Goal: Task Accomplishment & Management: Manage account settings

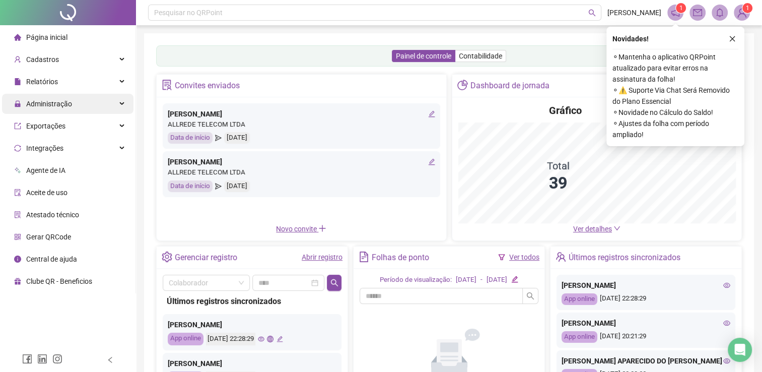
click at [59, 108] on span "Administração" at bounding box center [43, 104] width 58 height 20
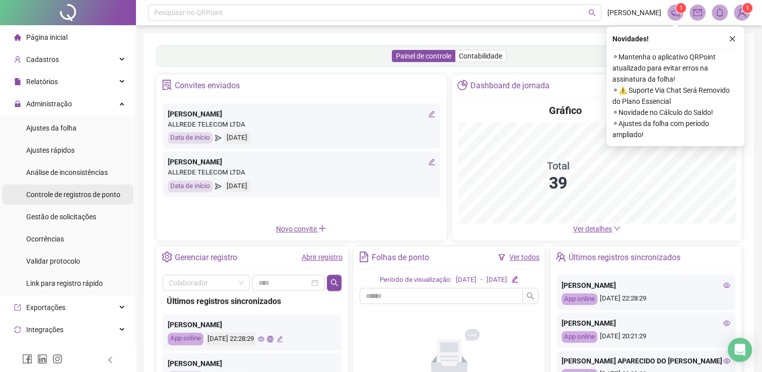
click at [68, 191] on span "Controle de registros de ponto" at bounding box center [73, 194] width 94 height 8
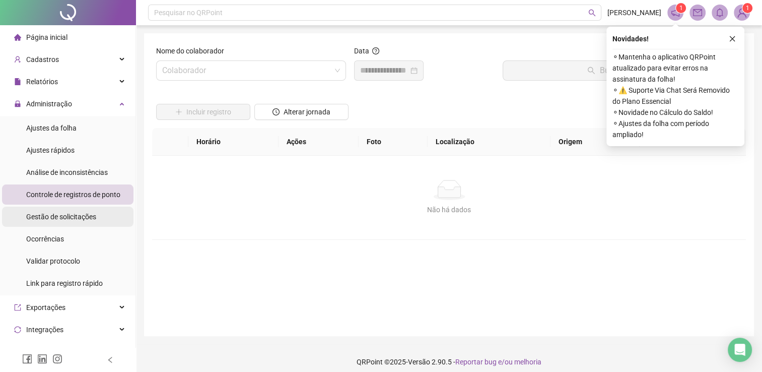
click at [67, 213] on span "Gestão de solicitações" at bounding box center [61, 217] width 70 height 8
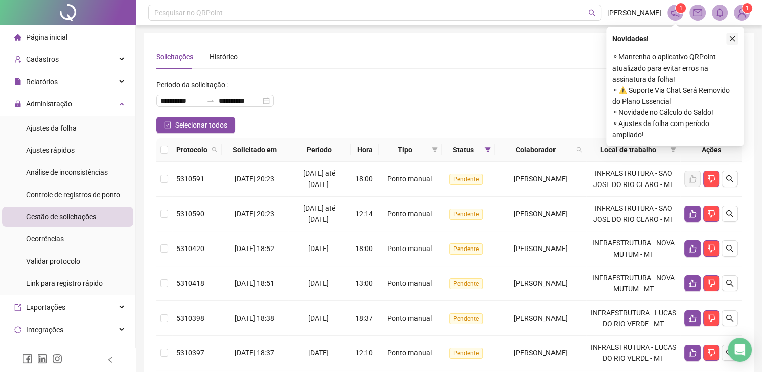
click at [730, 41] on icon "close" at bounding box center [732, 38] width 7 height 7
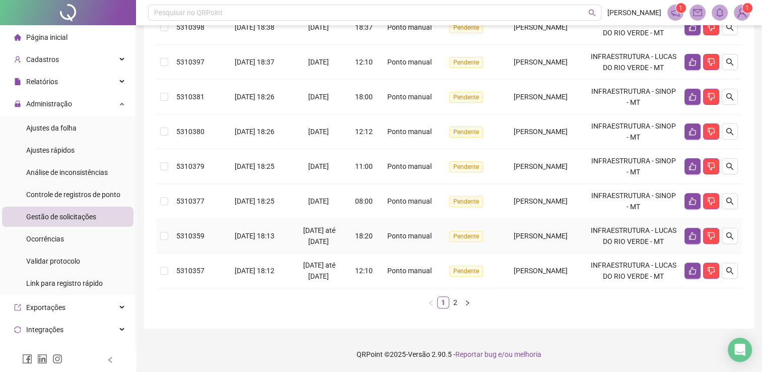
scroll to position [356, 0]
click at [466, 303] on icon "right" at bounding box center [468, 303] width 6 height 6
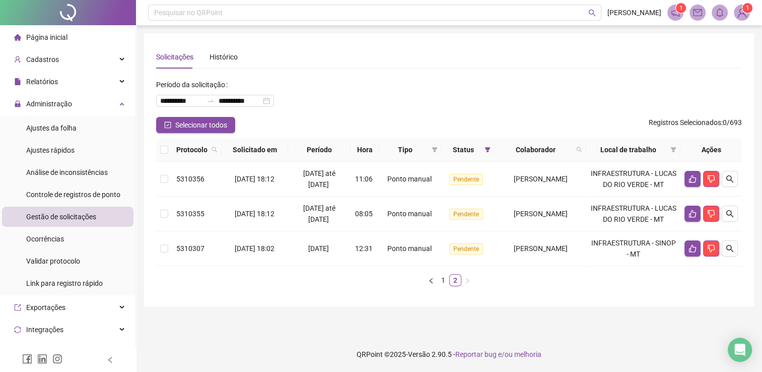
scroll to position [0, 0]
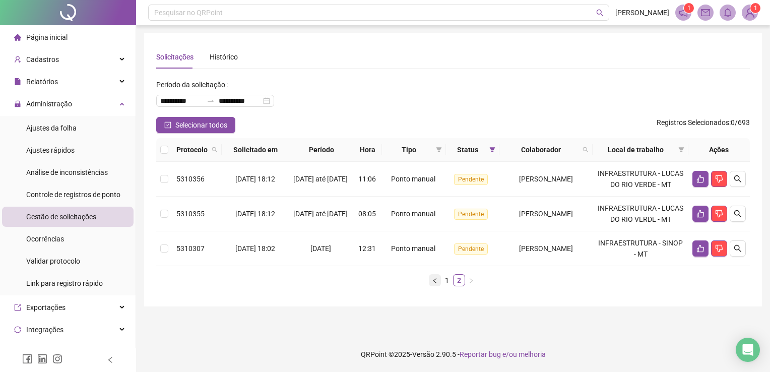
click at [432, 284] on icon "left" at bounding box center [435, 281] width 6 height 6
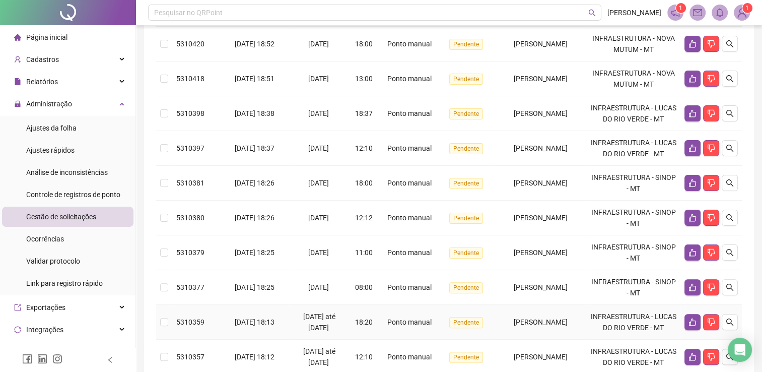
scroll to position [53, 0]
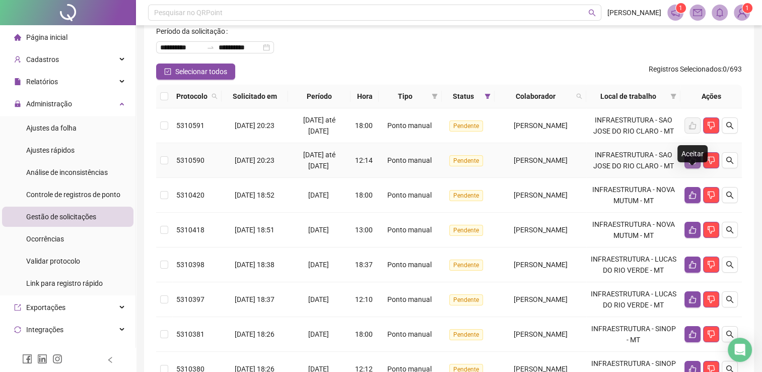
click at [687, 168] on button "button" at bounding box center [693, 160] width 16 height 16
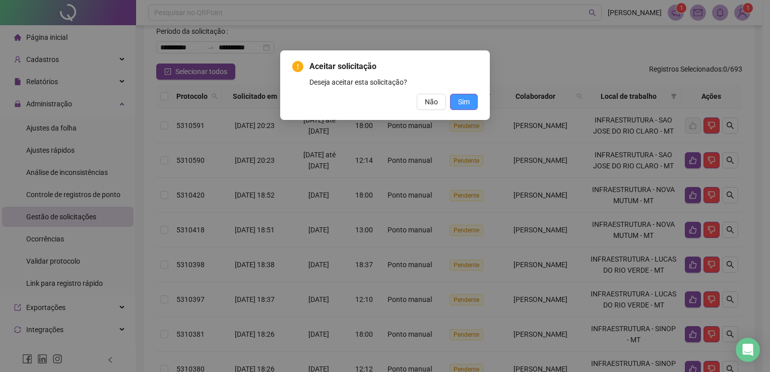
click at [468, 103] on span "Sim" at bounding box center [464, 101] width 12 height 11
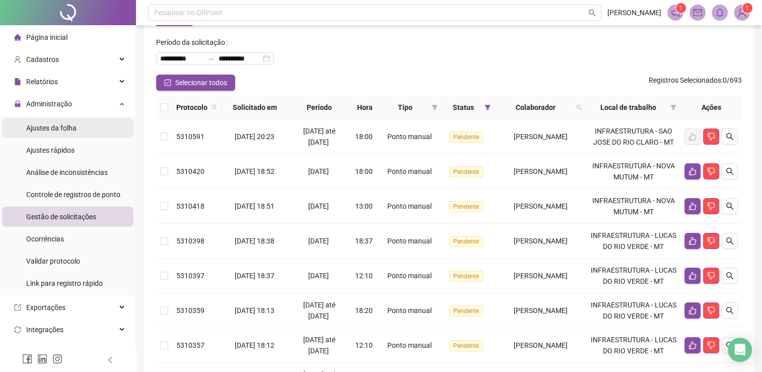
scroll to position [0, 0]
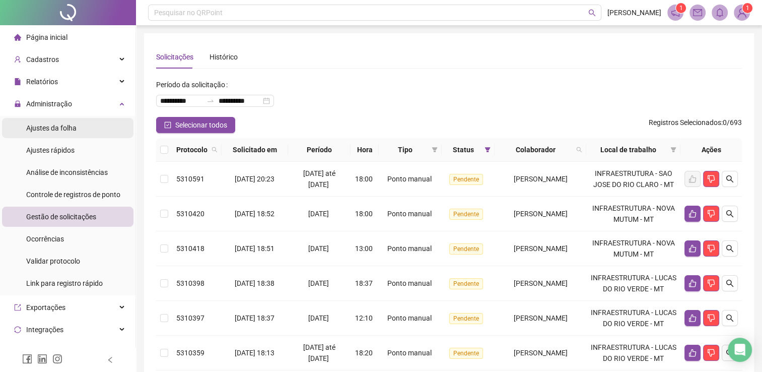
click at [65, 124] on span "Ajustes da folha" at bounding box center [51, 128] width 50 height 8
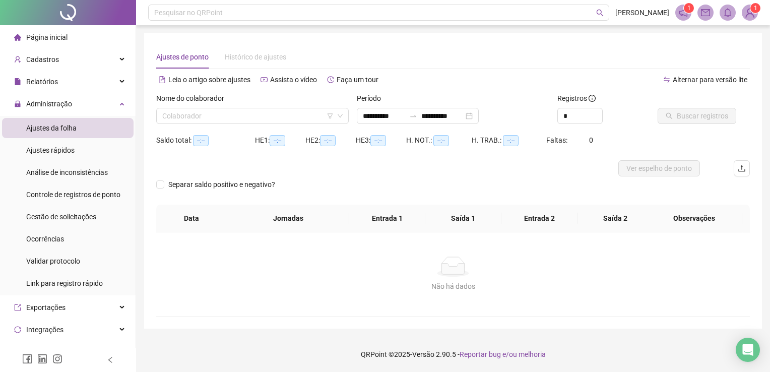
type input "**********"
click at [254, 114] on input "search" at bounding box center [247, 115] width 171 height 15
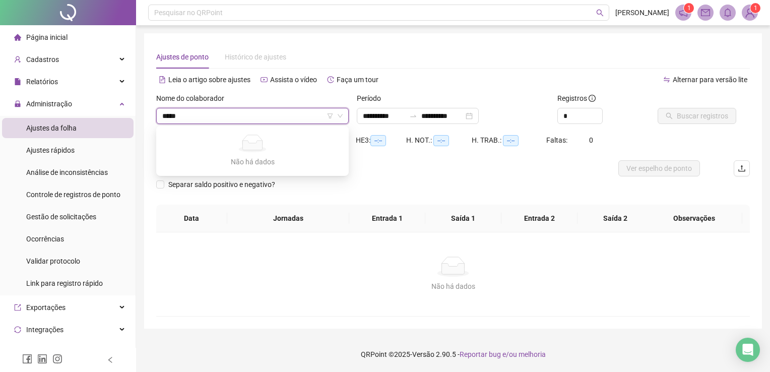
type input "****"
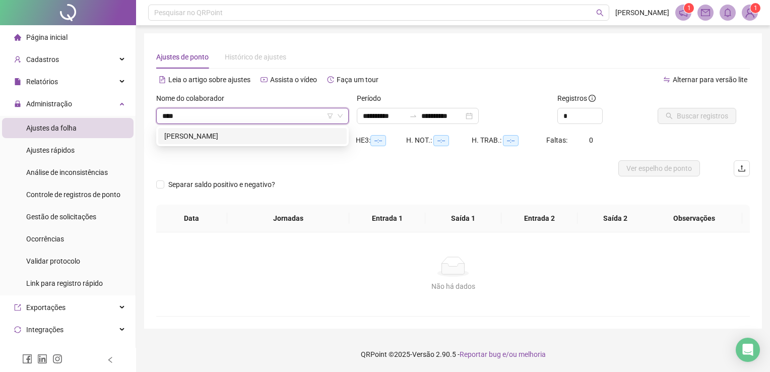
click at [240, 138] on div "[PERSON_NAME]" at bounding box center [252, 136] width 176 height 11
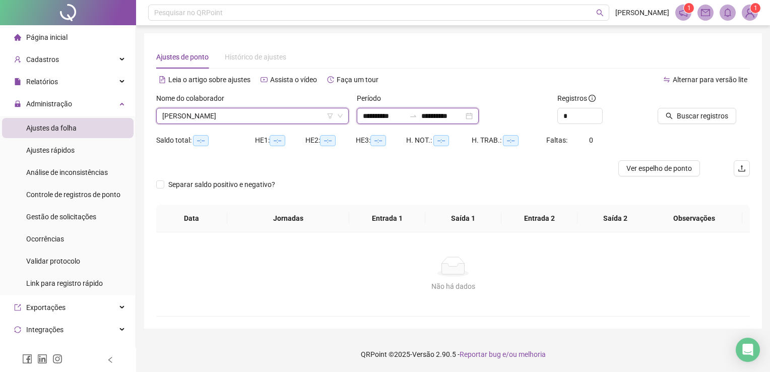
click at [371, 115] on input "**********" at bounding box center [384, 115] width 42 height 11
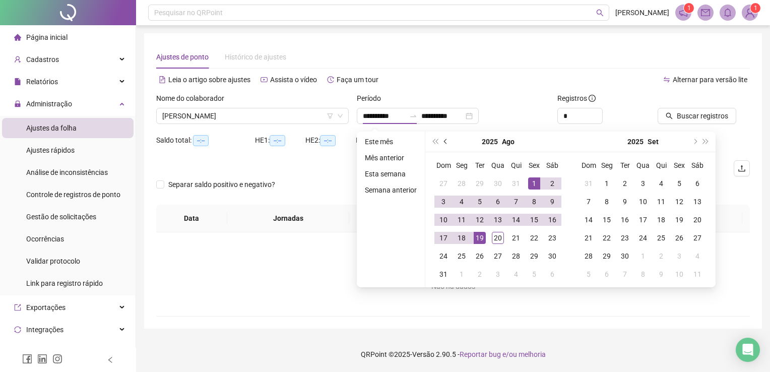
click at [444, 142] on span "prev-year" at bounding box center [446, 141] width 5 height 5
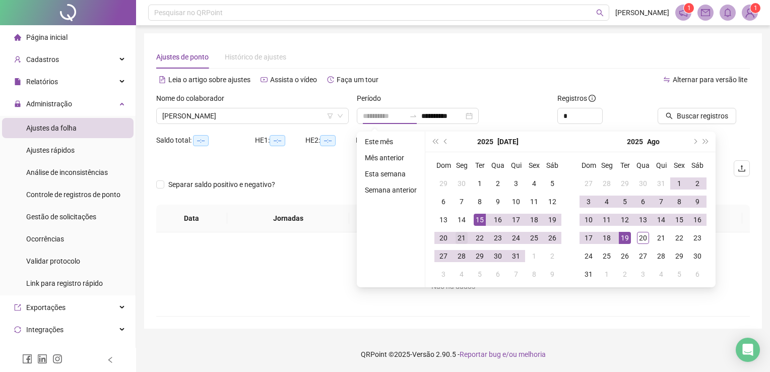
type input "**********"
click at [458, 238] on div "21" at bounding box center [462, 238] width 12 height 12
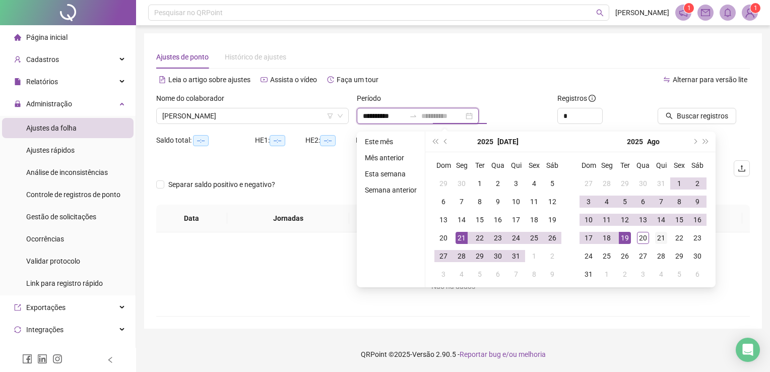
type input "**********"
click at [656, 236] on div "21" at bounding box center [661, 238] width 12 height 12
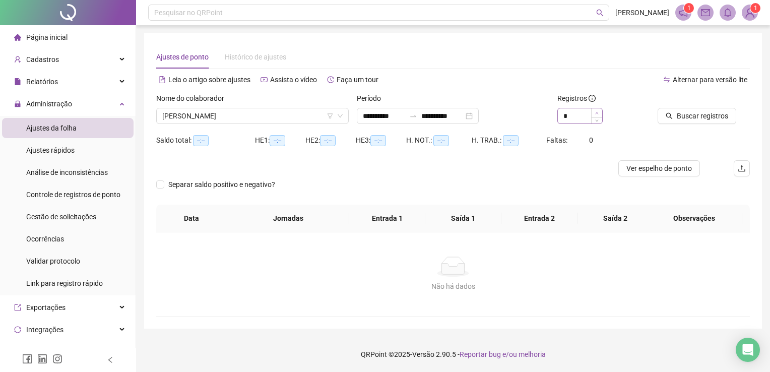
click at [596, 114] on div at bounding box center [596, 115] width 11 height 15
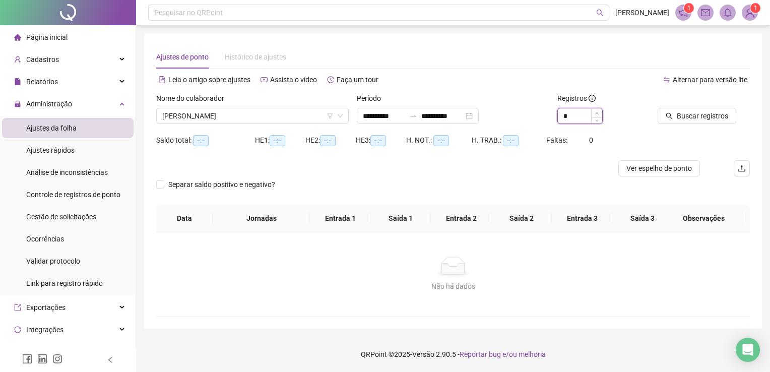
click at [596, 112] on icon "up" at bounding box center [597, 113] width 4 height 4
type input "*"
click at [596, 112] on span "Increase Value" at bounding box center [596, 112] width 11 height 9
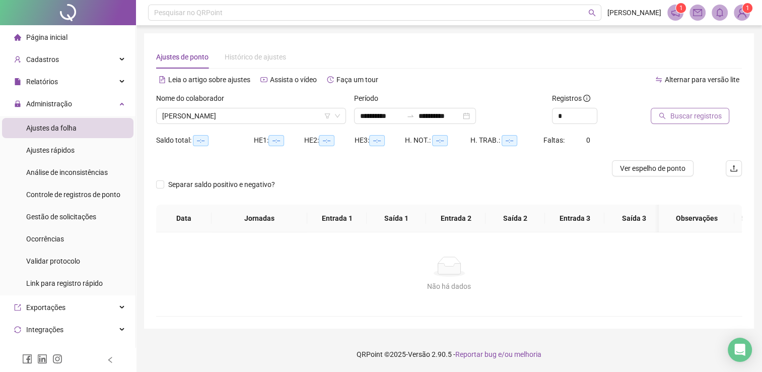
click at [683, 116] on span "Buscar registros" at bounding box center [695, 115] width 51 height 11
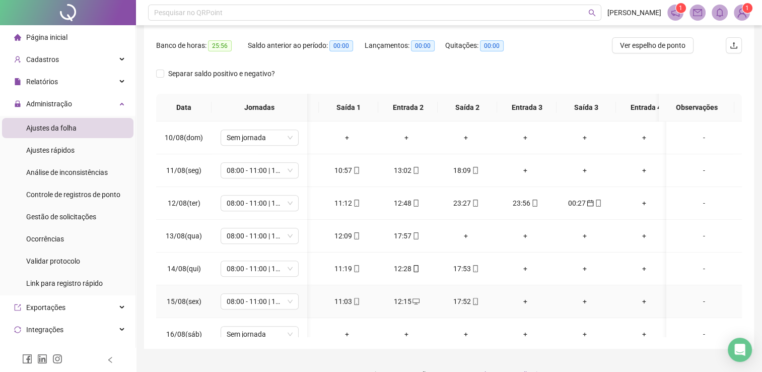
scroll to position [0, 49]
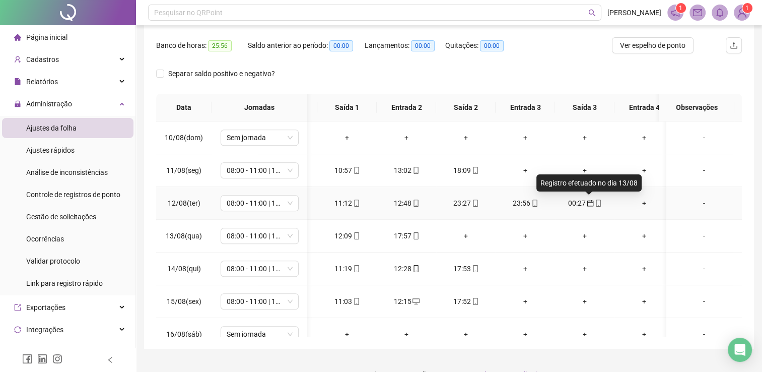
click at [590, 203] on icon "calendar" at bounding box center [590, 203] width 7 height 7
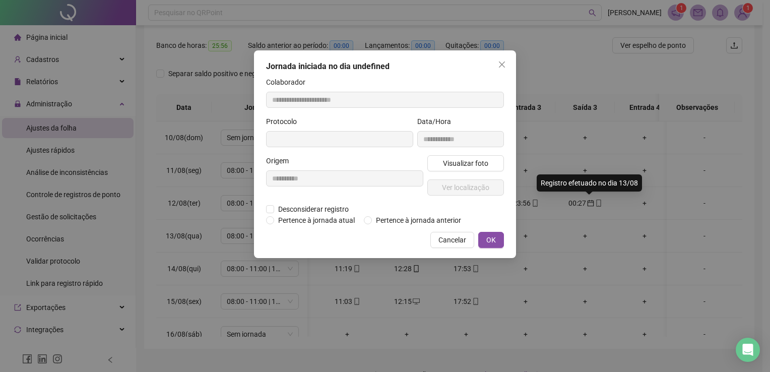
type input "**********"
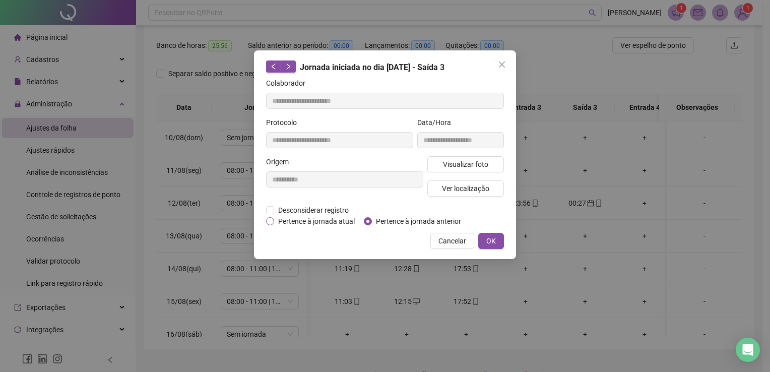
click at [276, 221] on span "Pertence à jornada atual" at bounding box center [316, 221] width 85 height 11
click at [496, 239] on span "OK" at bounding box center [491, 240] width 10 height 11
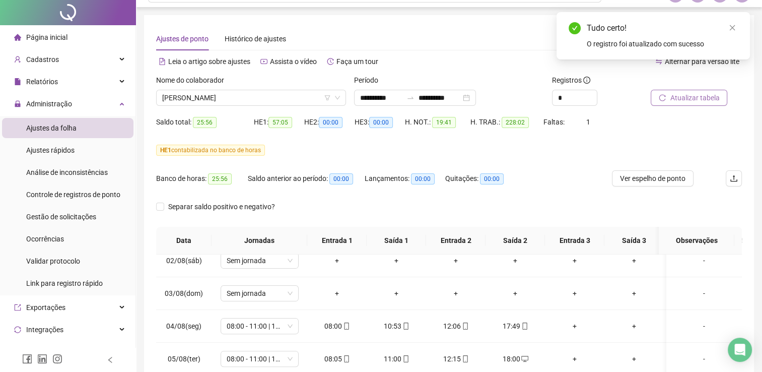
scroll to position [0, 0]
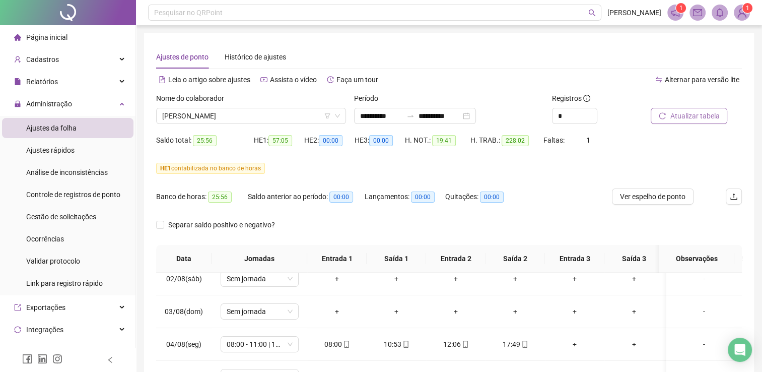
click at [687, 112] on span "Atualizar tabela" at bounding box center [694, 115] width 49 height 11
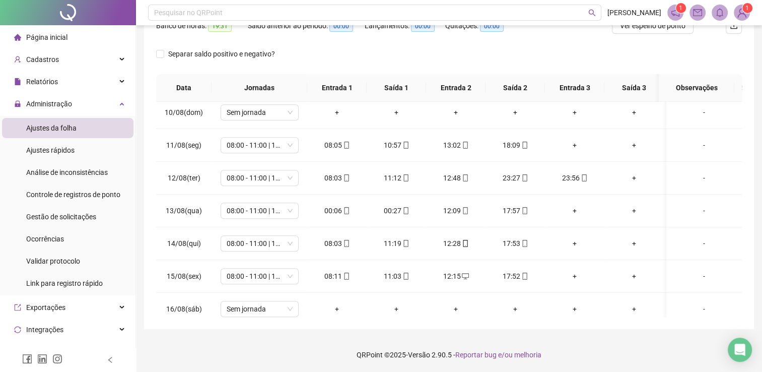
scroll to position [653, 0]
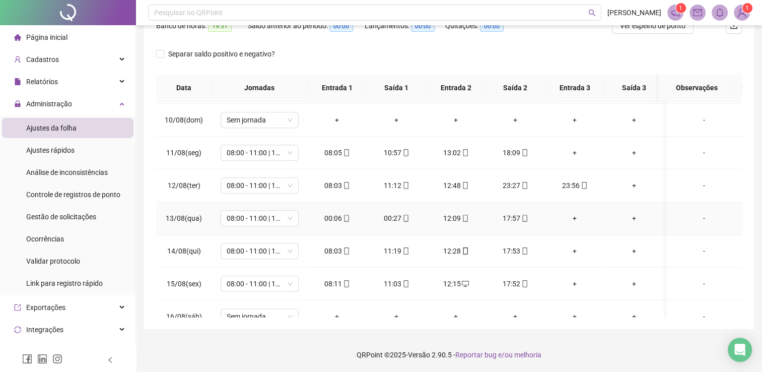
click at [697, 219] on div "-" at bounding box center [704, 218] width 59 height 11
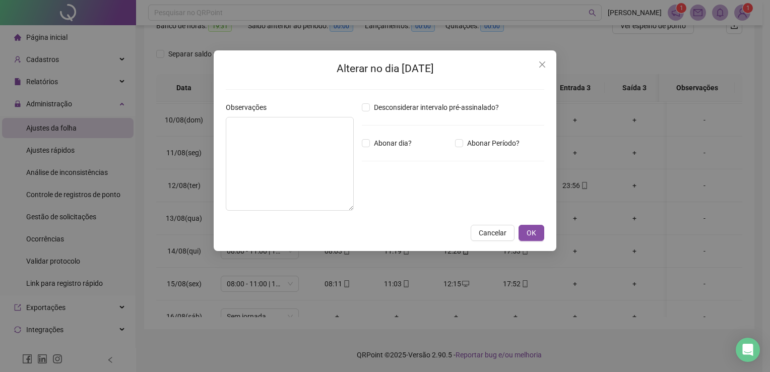
click at [697, 217] on div "Alterar no dia [DATE] Observações Desconsiderar intervalo pré-assinalado? Abona…" at bounding box center [385, 186] width 770 height 372
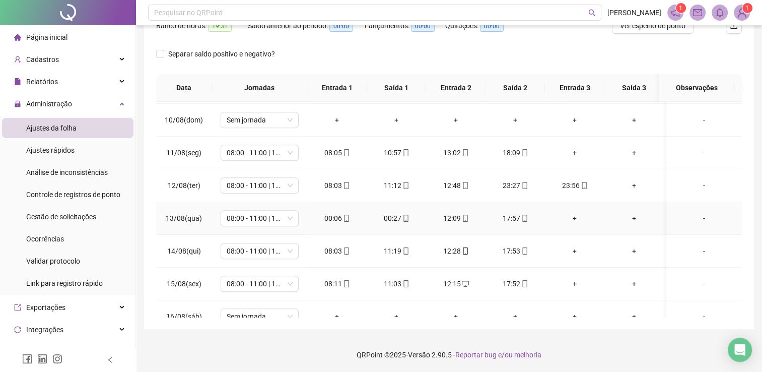
click at [697, 217] on div "-" at bounding box center [704, 218] width 59 height 11
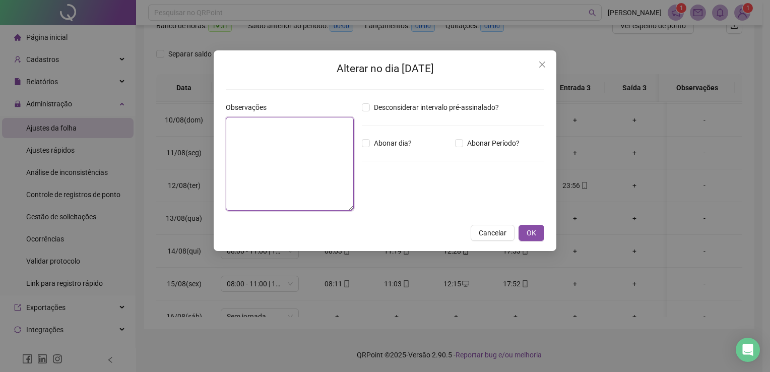
click at [269, 153] on textarea at bounding box center [290, 164] width 128 height 94
type textarea "**********"
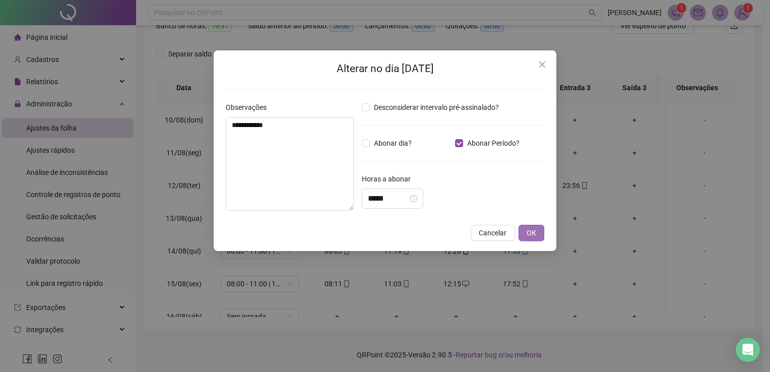
click at [540, 232] on button "OK" at bounding box center [532, 233] width 26 height 16
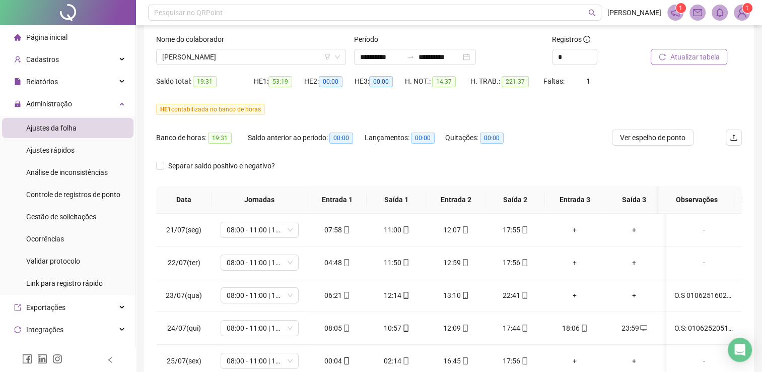
scroll to position [0, 0]
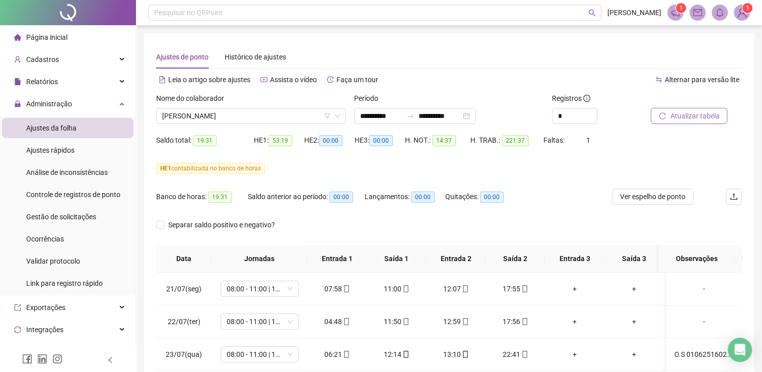
click at [674, 113] on span "Atualizar tabela" at bounding box center [694, 115] width 49 height 11
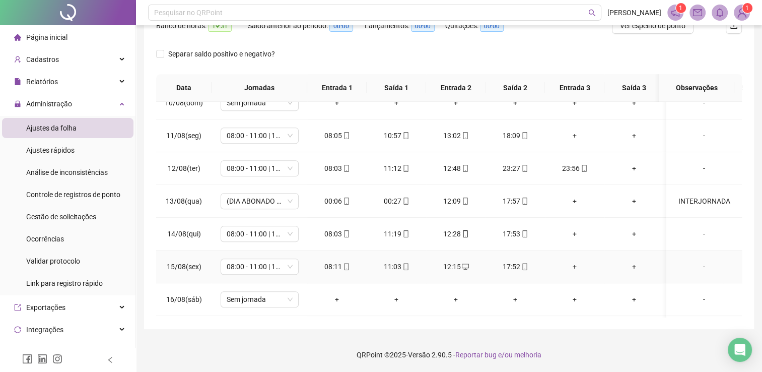
scroll to position [653, 0]
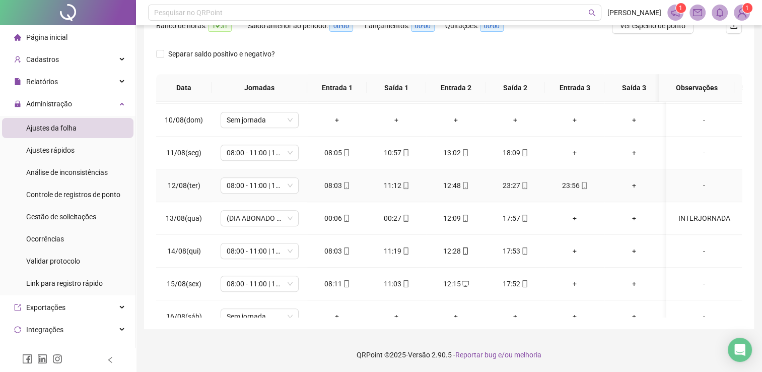
click at [699, 184] on div "-" at bounding box center [704, 185] width 59 height 11
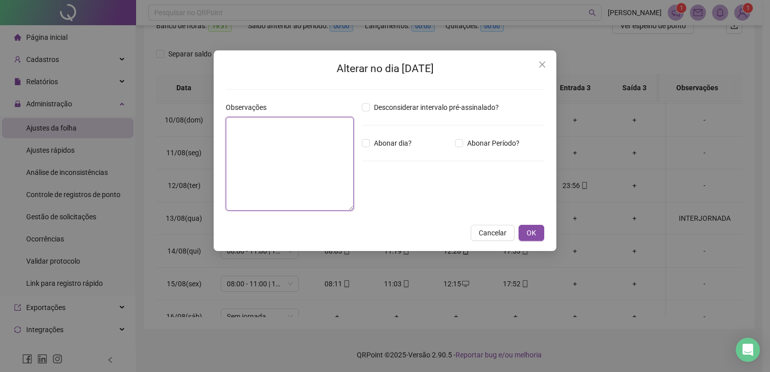
click at [325, 161] on textarea at bounding box center [290, 164] width 128 height 94
type textarea "**********"
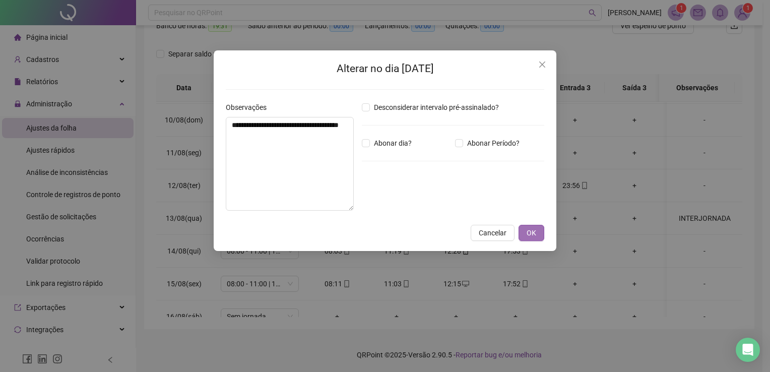
click at [529, 228] on span "OK" at bounding box center [532, 232] width 10 height 11
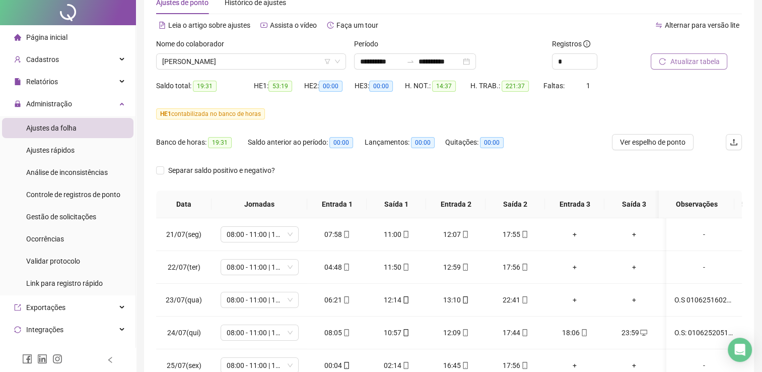
scroll to position [0, 0]
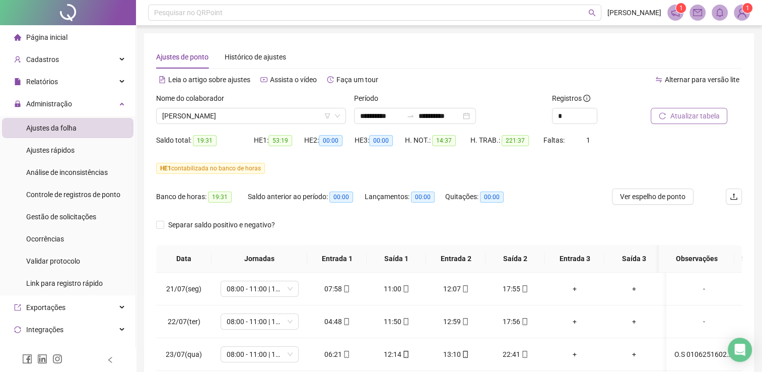
click at [679, 113] on span "Atualizar tabela" at bounding box center [694, 115] width 49 height 11
click at [283, 123] on div "[PERSON_NAME]" at bounding box center [251, 116] width 190 height 16
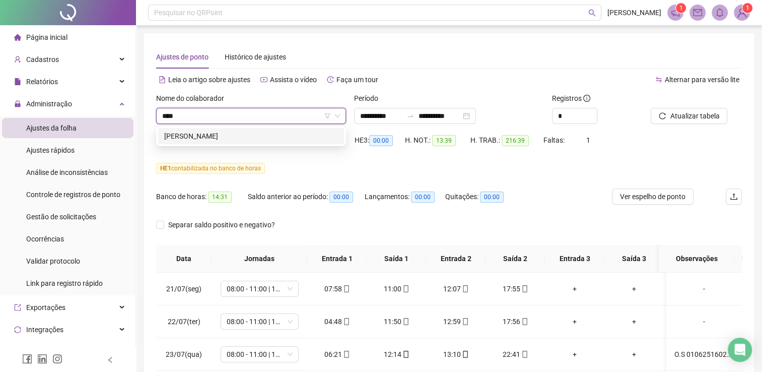
type input "****"
click at [279, 130] on div "215346 [PERSON_NAME]" at bounding box center [251, 136] width 190 height 20
click at [281, 133] on div "[PERSON_NAME]" at bounding box center [251, 136] width 174 height 11
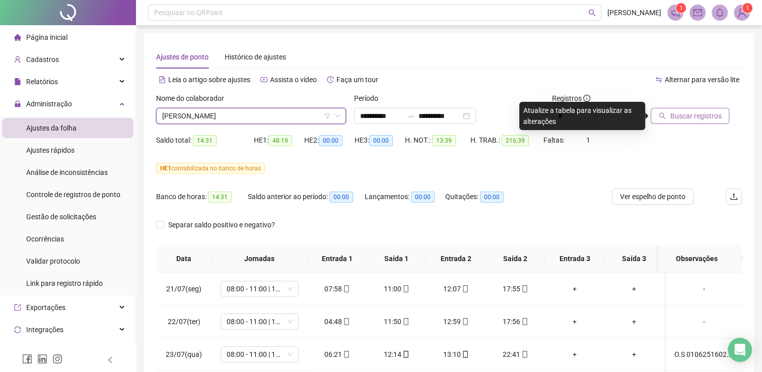
click at [692, 119] on span "Buscar registros" at bounding box center [695, 115] width 51 height 11
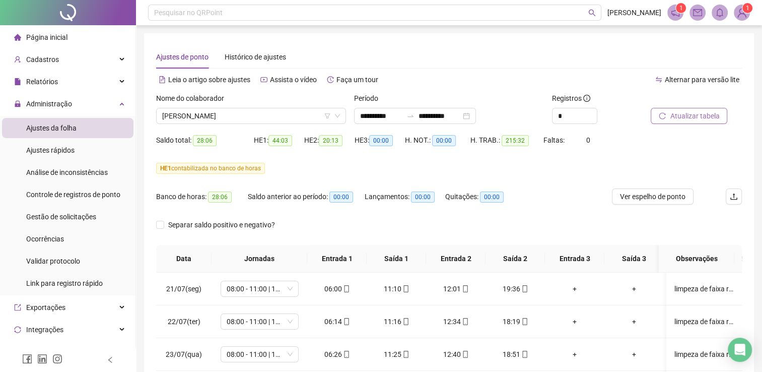
click at [674, 120] on span "Atualizar tabela" at bounding box center [694, 115] width 49 height 11
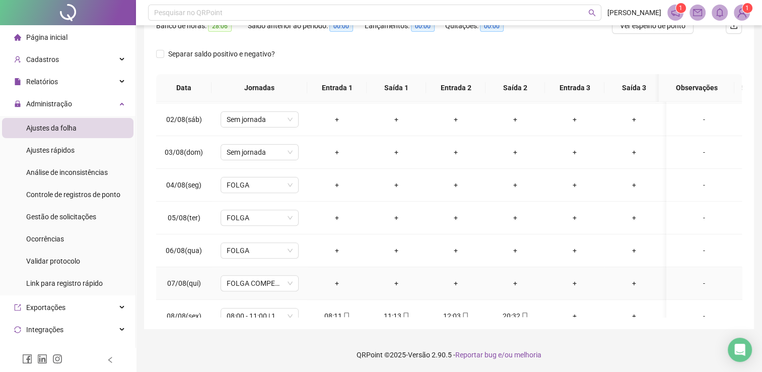
scroll to position [351, 0]
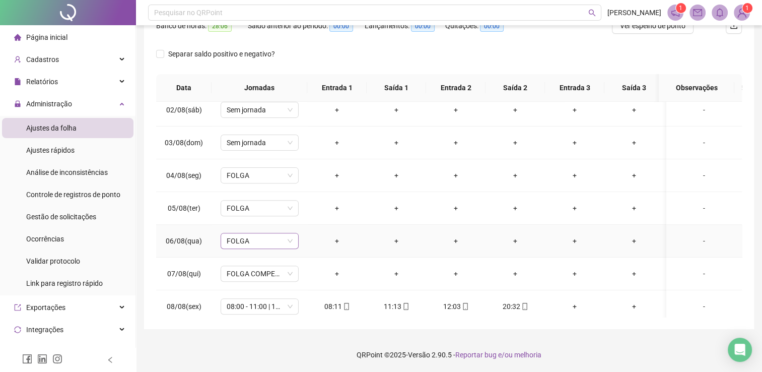
click at [290, 242] on span "FOLGA" at bounding box center [260, 240] width 66 height 15
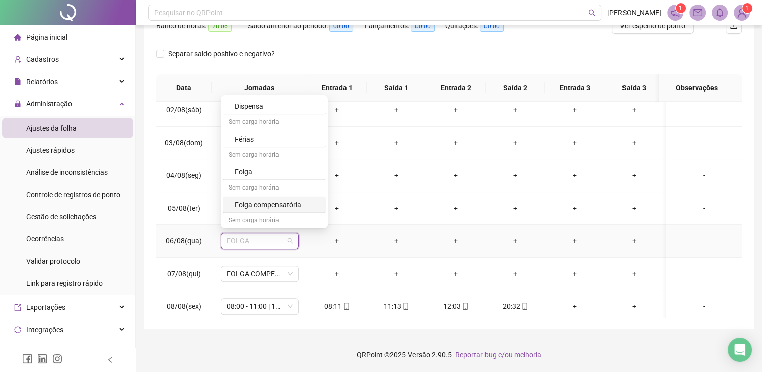
click at [271, 199] on div "Folga compensatória" at bounding box center [277, 204] width 85 height 11
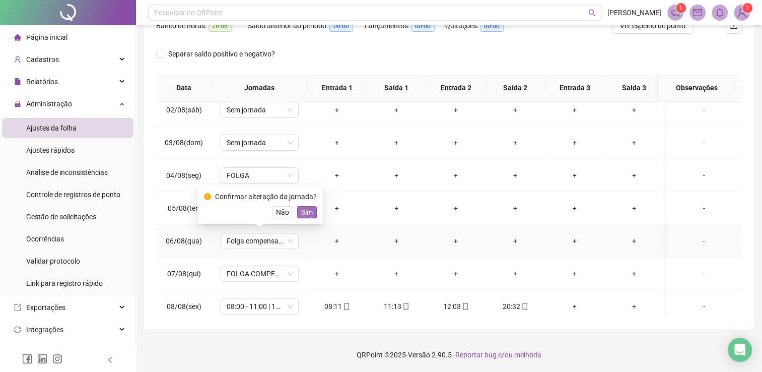
click at [307, 209] on span "Sim" at bounding box center [307, 212] width 12 height 11
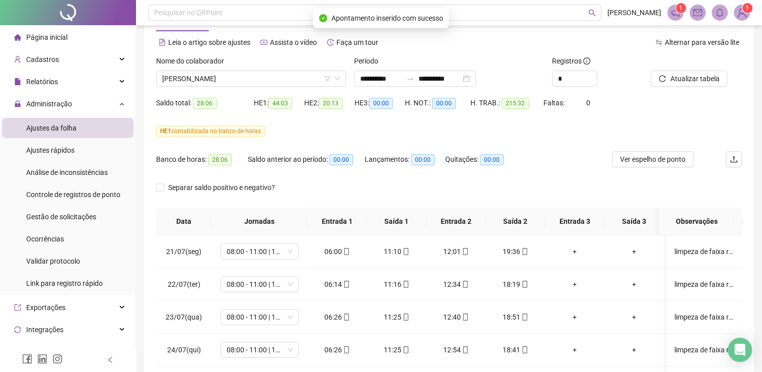
scroll to position [0, 0]
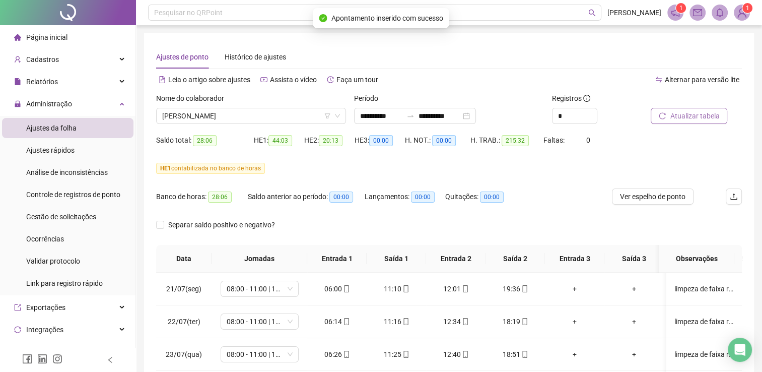
click at [690, 117] on span "Atualizar tabela" at bounding box center [694, 115] width 49 height 11
click at [292, 120] on span "[PERSON_NAME]" at bounding box center [251, 115] width 178 height 15
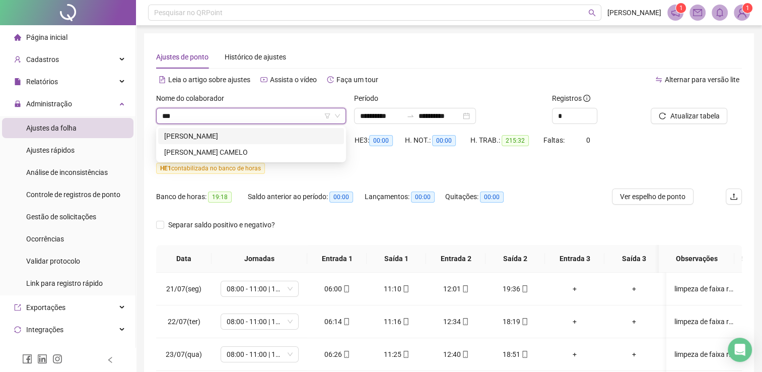
type input "****"
click at [232, 130] on div "[PERSON_NAME]" at bounding box center [251, 136] width 186 height 16
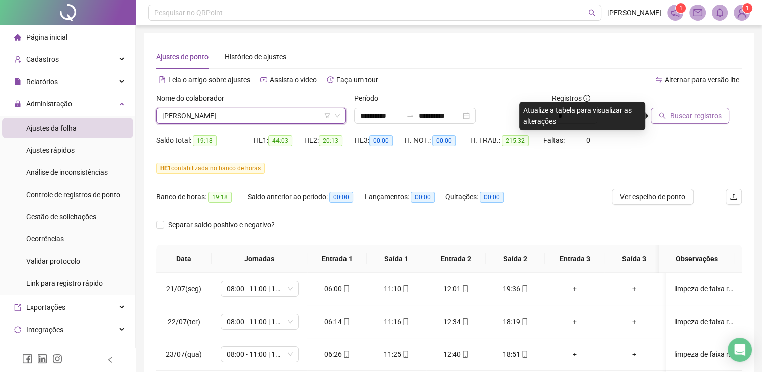
click at [680, 112] on span "Buscar registros" at bounding box center [695, 115] width 51 height 11
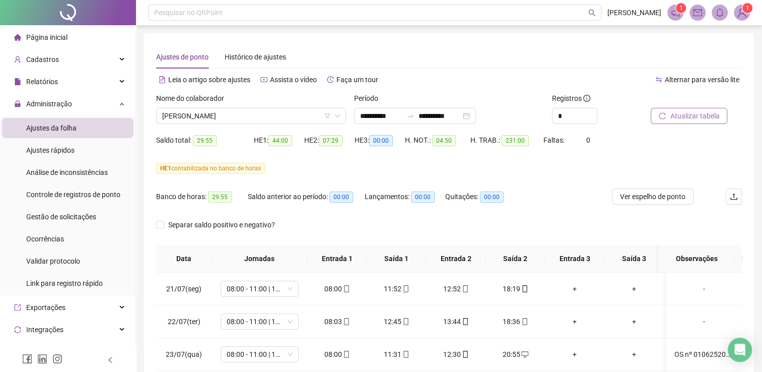
click at [683, 114] on span "Atualizar tabela" at bounding box center [694, 115] width 49 height 11
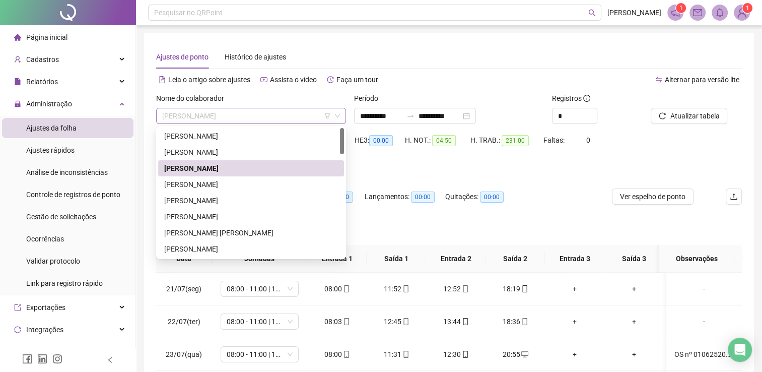
click at [266, 117] on span "[PERSON_NAME]" at bounding box center [251, 115] width 178 height 15
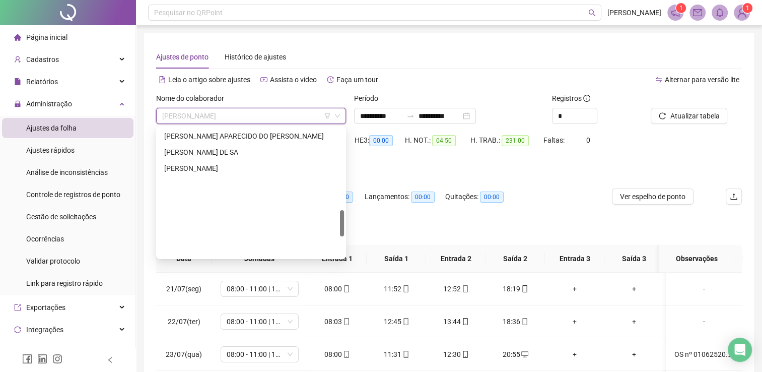
scroll to position [399, 0]
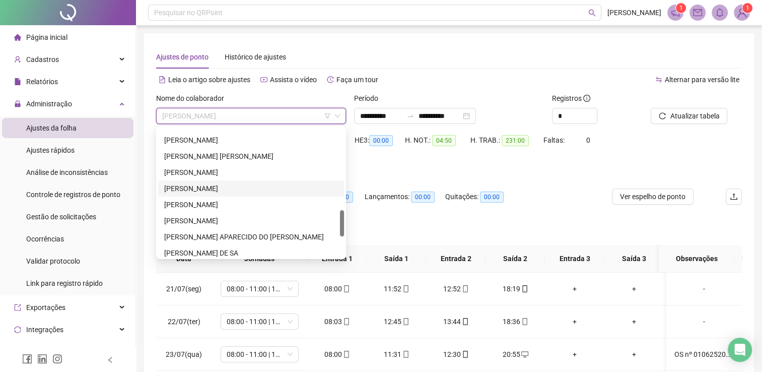
click at [214, 187] on div "[PERSON_NAME]" at bounding box center [251, 188] width 174 height 11
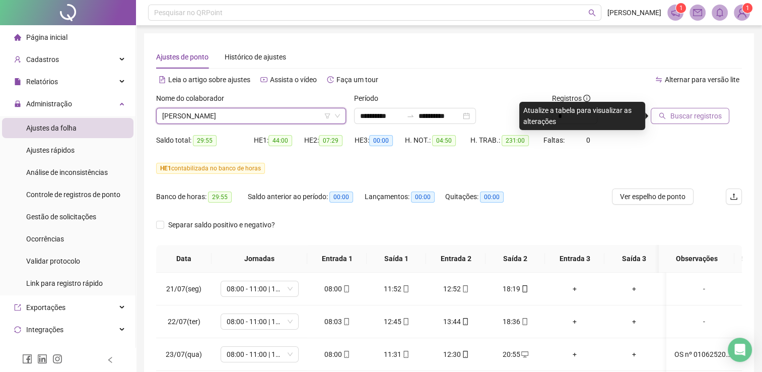
click at [687, 120] on span "Buscar registros" at bounding box center [695, 115] width 51 height 11
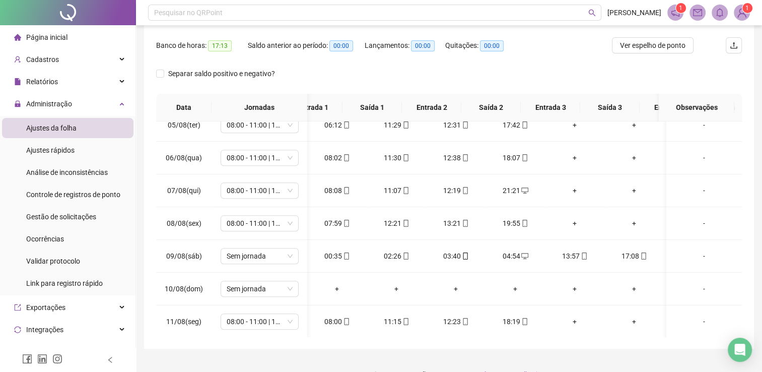
scroll to position [0, 0]
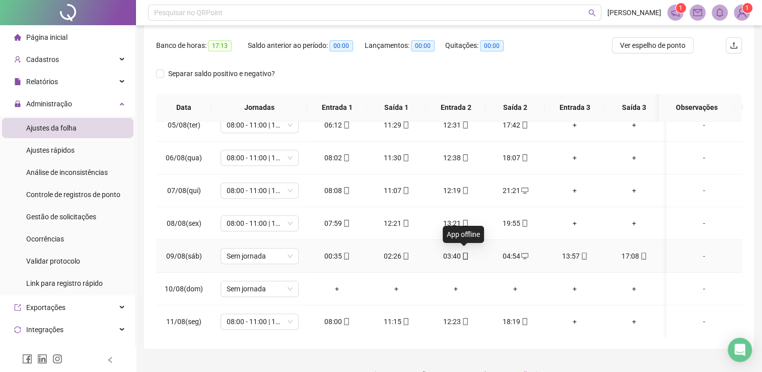
click at [465, 252] on icon "mobile" at bounding box center [465, 255] width 7 height 7
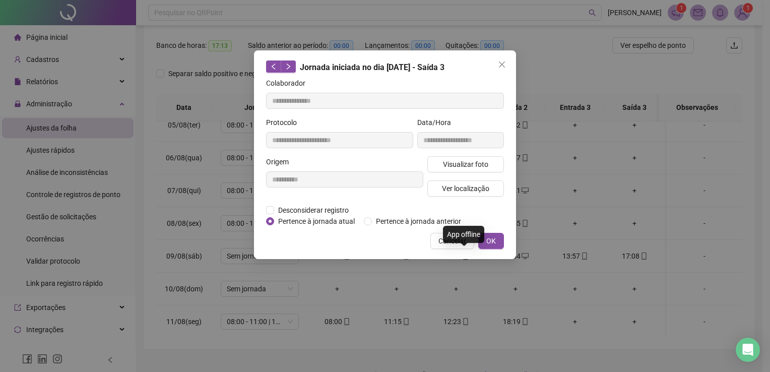
type input "**********"
click at [476, 162] on span "Visualizar foto" at bounding box center [465, 164] width 45 height 11
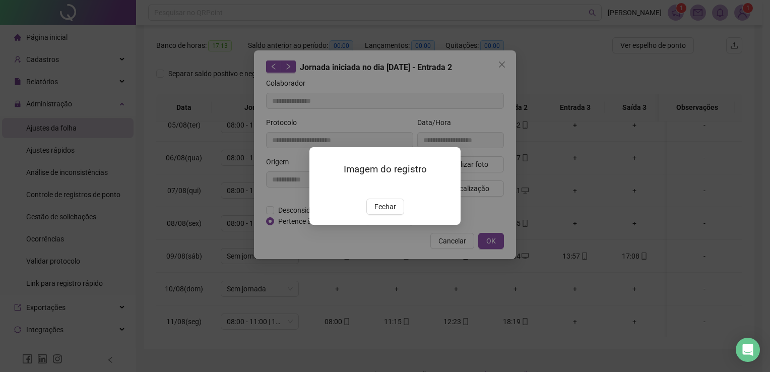
click at [322, 187] on img at bounding box center [322, 187] width 0 height 0
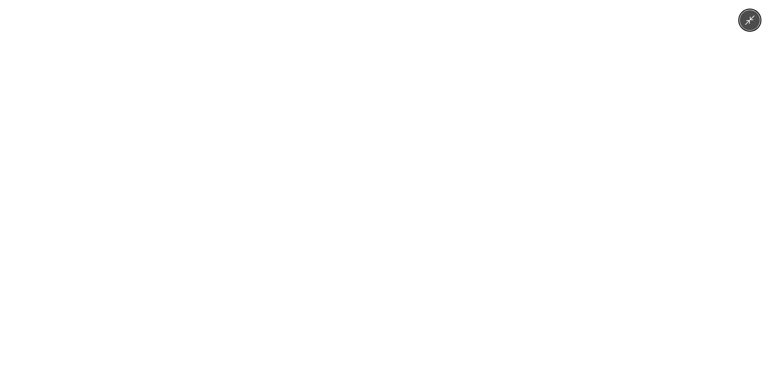
click at [746, 21] on icon "Minimize image" at bounding box center [749, 20] width 11 height 11
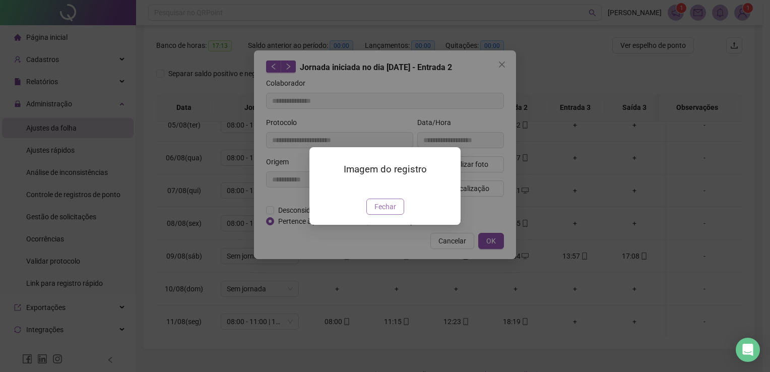
click at [389, 212] on span "Fechar" at bounding box center [385, 206] width 22 height 11
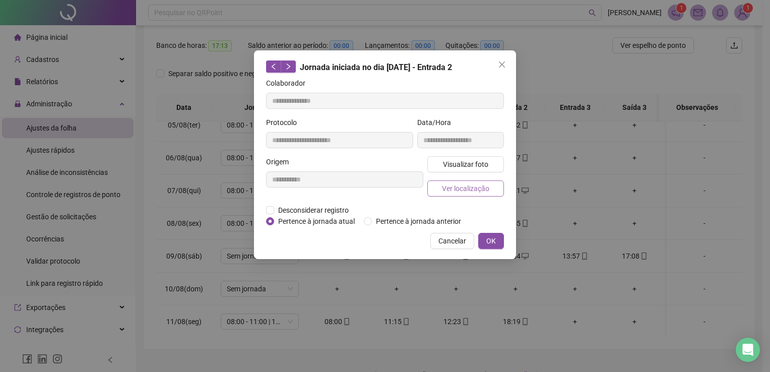
click at [478, 186] on span "Ver localização" at bounding box center [465, 188] width 47 height 11
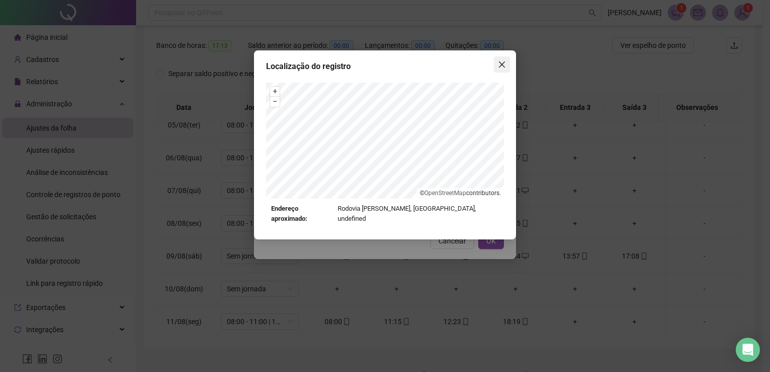
click at [499, 68] on icon "close" at bounding box center [502, 64] width 8 height 8
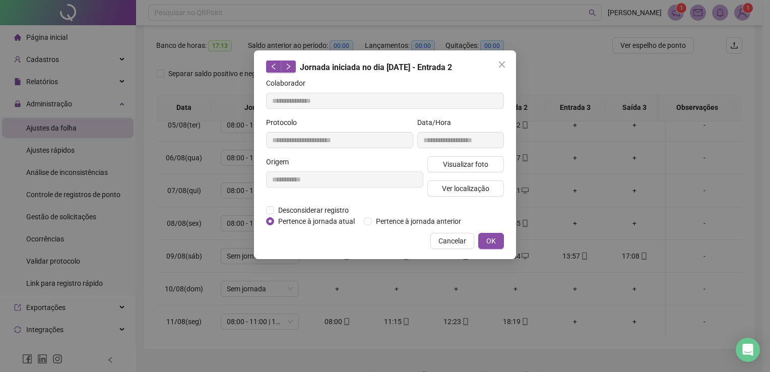
click at [497, 69] on button "Close" at bounding box center [502, 64] width 16 height 16
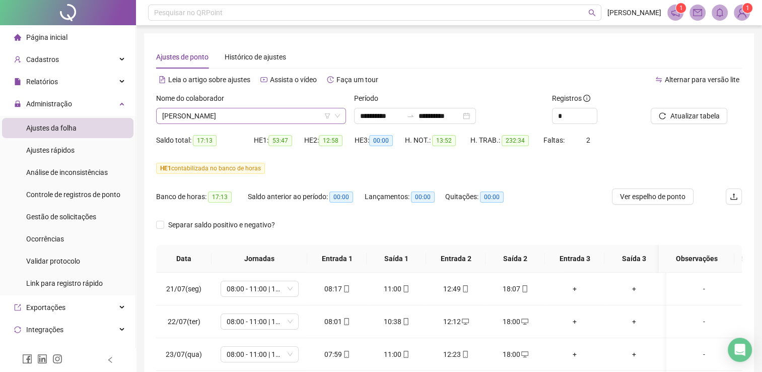
click at [234, 123] on div "[PERSON_NAME]" at bounding box center [251, 116] width 190 height 16
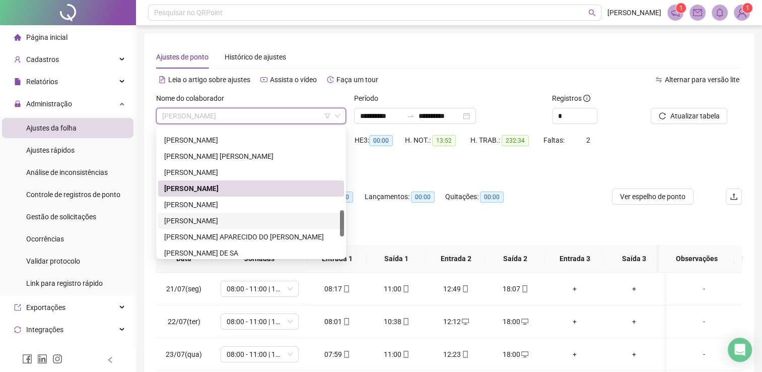
click at [212, 219] on div "[PERSON_NAME]" at bounding box center [251, 220] width 174 height 11
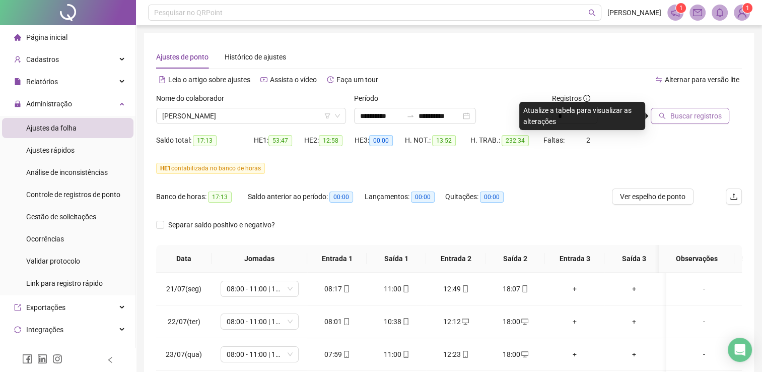
click at [664, 110] on button "Buscar registros" at bounding box center [690, 116] width 79 height 16
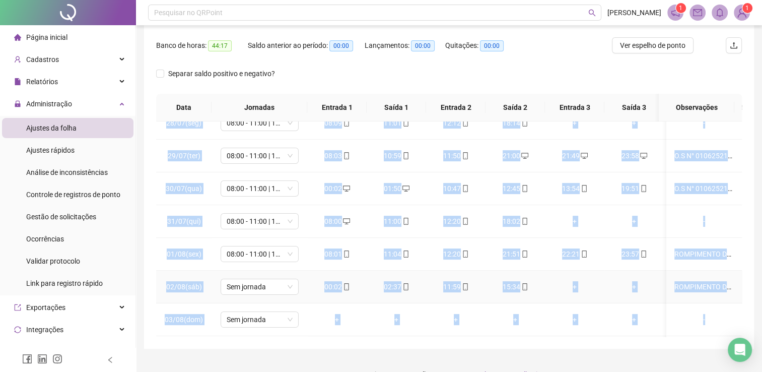
scroll to position [308, 0]
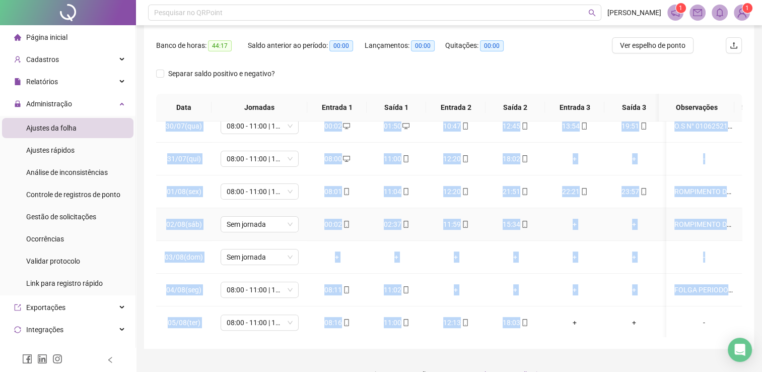
drag, startPoint x: 506, startPoint y: 329, endPoint x: 509, endPoint y: 298, distance: 30.3
click at [510, 300] on tbody "21/07(seg) 08:00 - 11:00 | 12:12 - 18:00 08:00 11:00 12:26 17:56 21:02 23:58 + …" at bounding box center [507, 322] width 702 height 1015
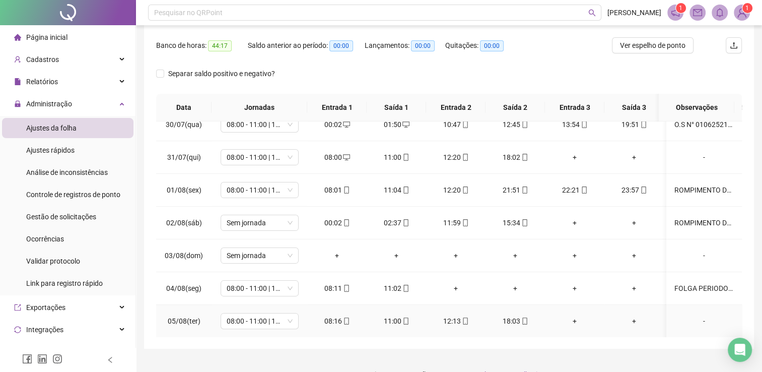
drag, startPoint x: 509, startPoint y: 298, endPoint x: 673, endPoint y: 305, distance: 163.9
click at [686, 312] on td "-" at bounding box center [705, 321] width 76 height 33
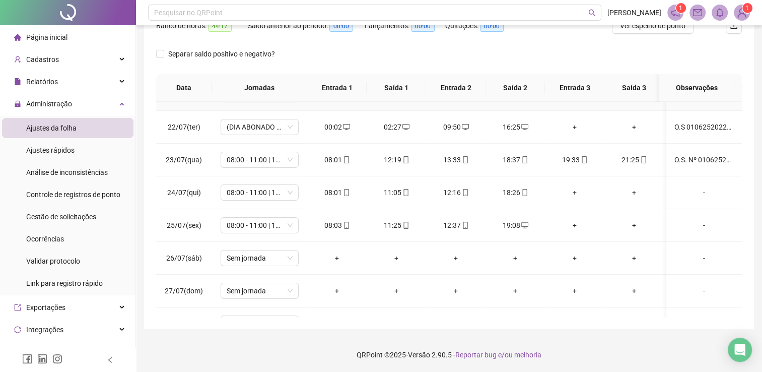
scroll to position [0, 0]
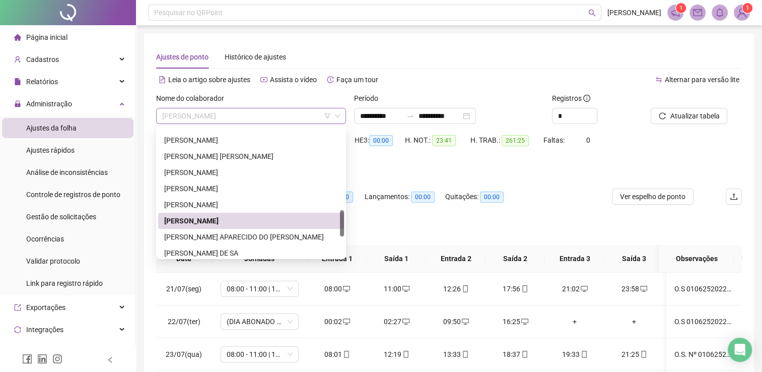
click at [238, 118] on span "[PERSON_NAME]" at bounding box center [251, 115] width 178 height 15
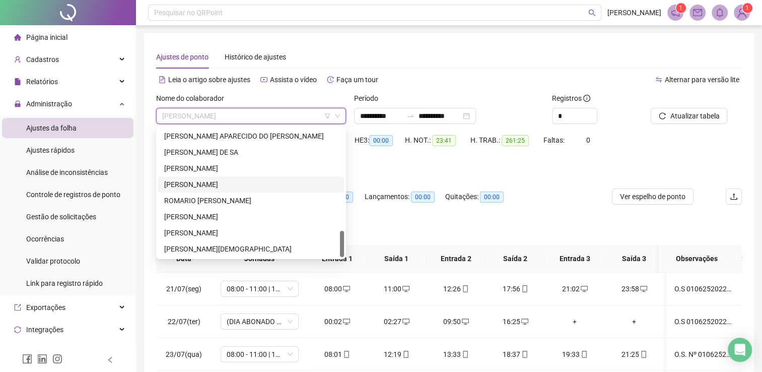
scroll to position [101, 0]
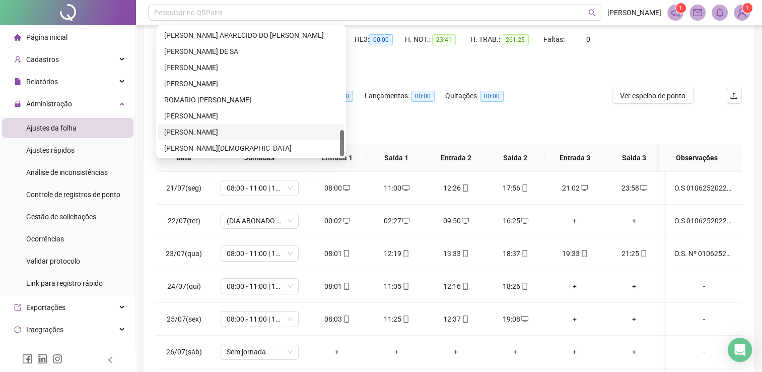
click at [213, 130] on div "[PERSON_NAME]" at bounding box center [251, 131] width 174 height 11
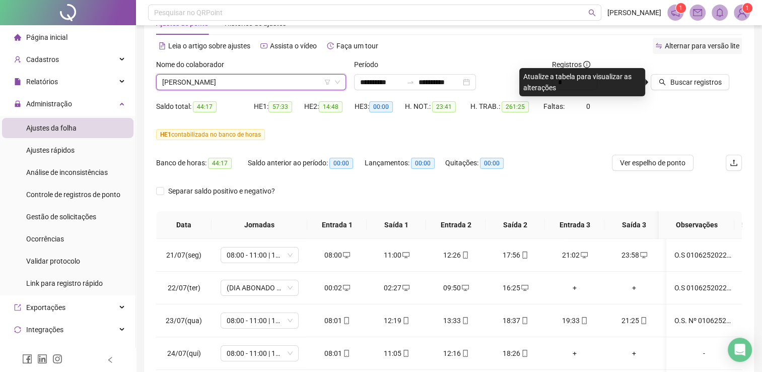
scroll to position [0, 0]
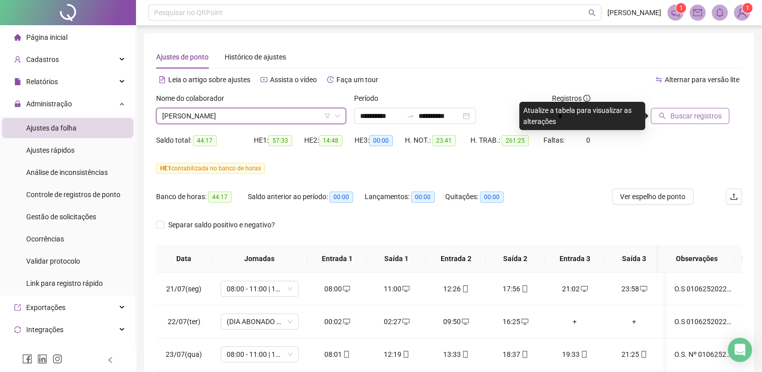
click at [679, 115] on span "Buscar registros" at bounding box center [695, 115] width 51 height 11
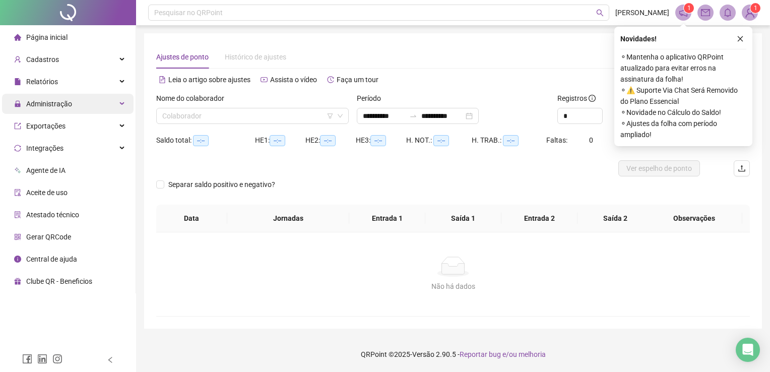
click at [93, 108] on div "Administração" at bounding box center [68, 104] width 132 height 20
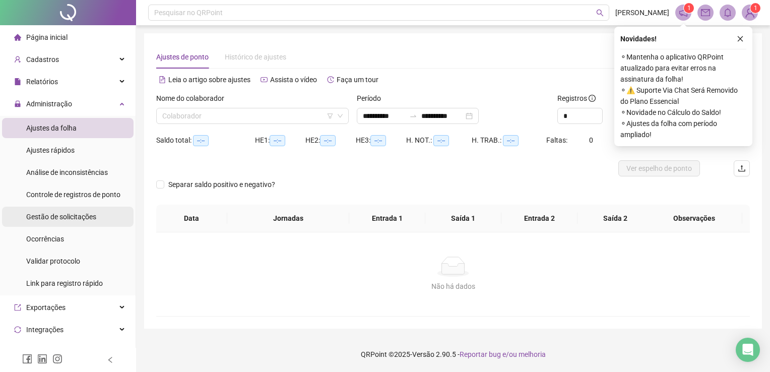
click at [67, 213] on span "Gestão de solicitações" at bounding box center [61, 217] width 70 height 8
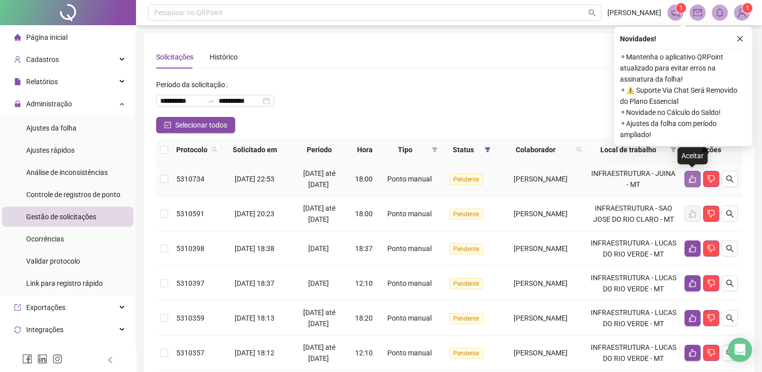
click at [691, 182] on icon "like" at bounding box center [692, 179] width 7 height 8
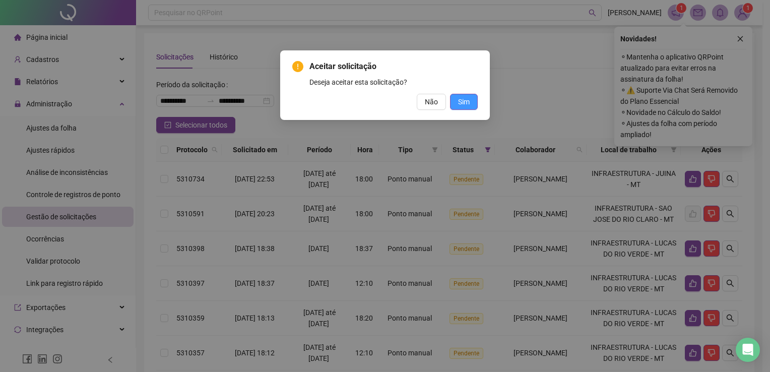
click at [472, 107] on button "Sim" at bounding box center [464, 102] width 28 height 16
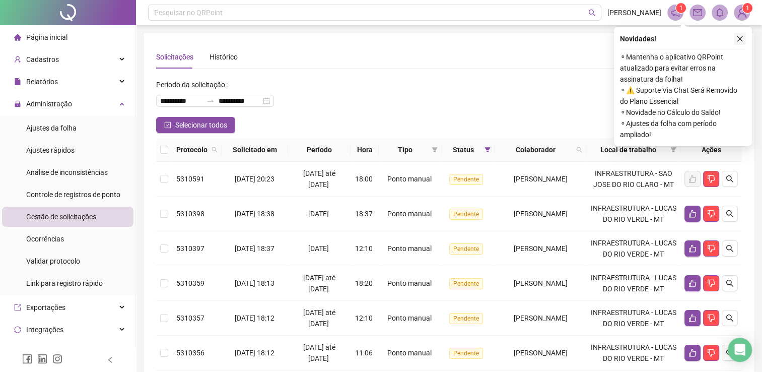
click at [742, 40] on icon "close" at bounding box center [741, 39] width 6 height 6
